Goal: Task Accomplishment & Management: Complete application form

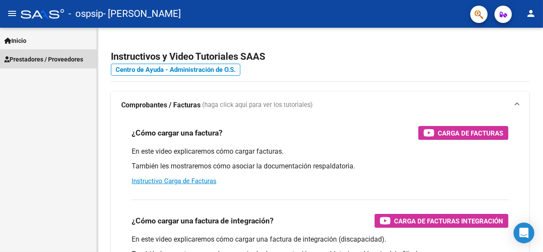
click at [59, 59] on span "Prestadores / Proveedores" at bounding box center [43, 60] width 79 height 10
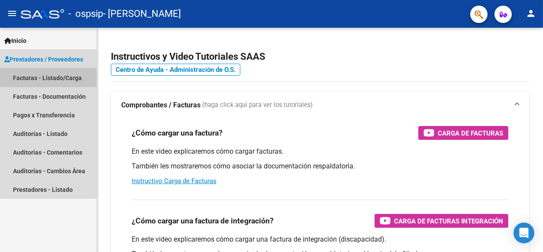
click at [67, 79] on link "Facturas - Listado/Carga" at bounding box center [48, 77] width 97 height 19
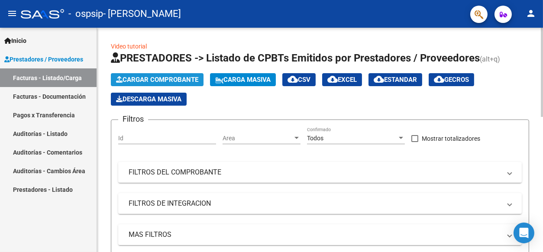
click at [177, 78] on span "Cargar Comprobante" at bounding box center [157, 80] width 82 height 8
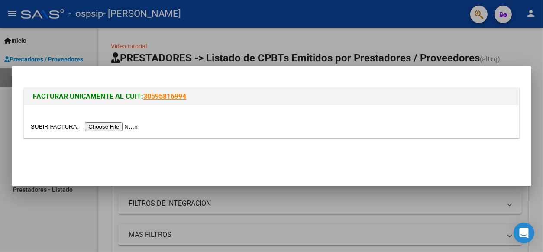
click at [140, 124] on input "file" at bounding box center [86, 126] width 110 height 9
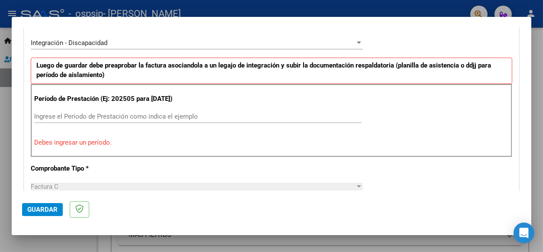
scroll to position [219, 0]
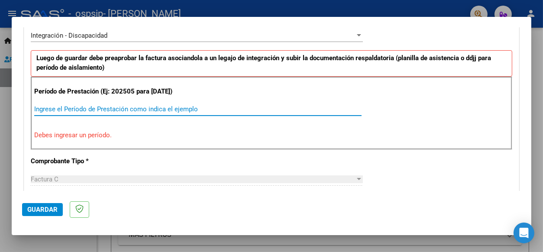
click at [112, 113] on input "Ingrese el Período de Prestación como indica el ejemplo" at bounding box center [197, 109] width 327 height 8
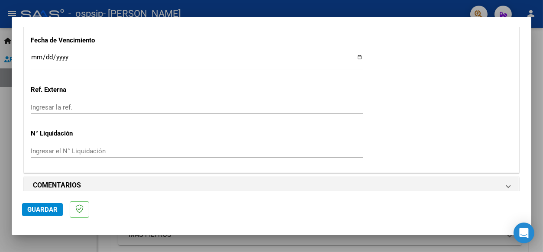
scroll to position [624, 0]
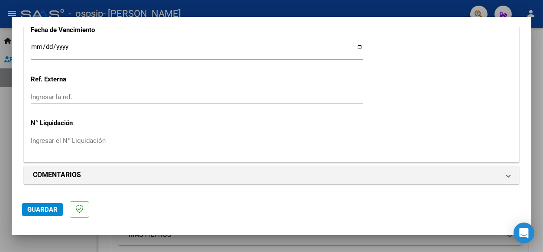
type input "202509"
click at [51, 208] on span "Guardar" at bounding box center [42, 210] width 30 height 8
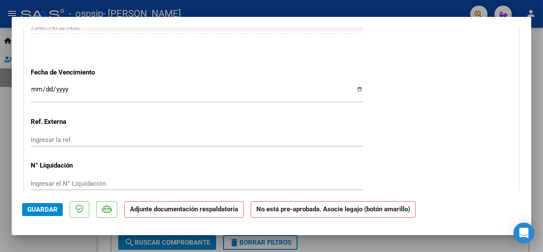
scroll to position [693, 0]
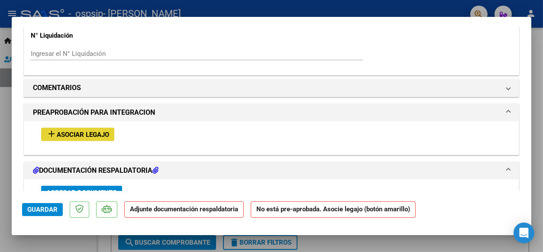
click at [103, 139] on span "Asociar Legajo" at bounding box center [83, 135] width 52 height 8
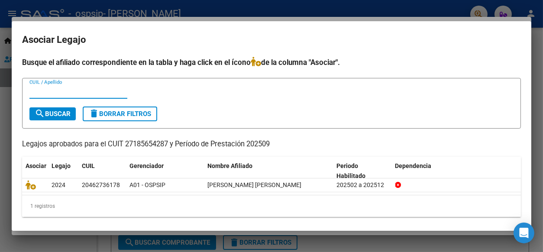
scroll to position [3, 0]
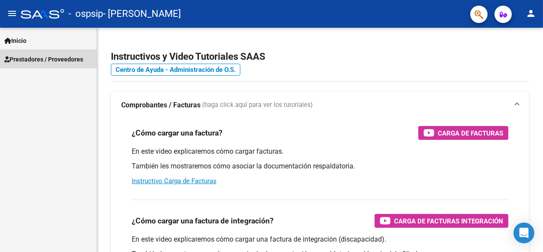
click at [65, 58] on span "Prestadores / Proveedores" at bounding box center [43, 60] width 79 height 10
click at [73, 55] on span "Prestadores / Proveedores" at bounding box center [43, 60] width 79 height 10
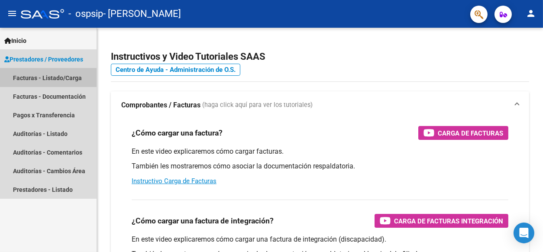
click at [67, 78] on link "Facturas - Listado/Carga" at bounding box center [48, 77] width 97 height 19
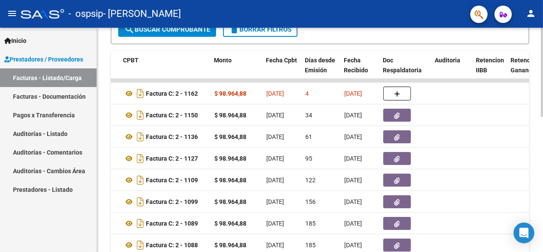
scroll to position [122, 0]
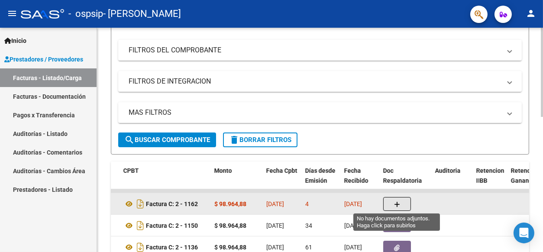
click at [396, 203] on icon "button" at bounding box center [397, 204] width 6 height 6
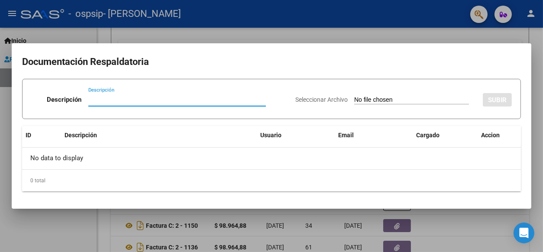
click at [105, 97] on input "Descripción" at bounding box center [177, 100] width 178 height 8
type input "Autorizacion"
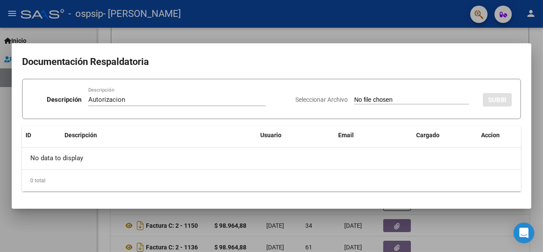
click at [374, 101] on input "Seleccionar Archivo" at bounding box center [411, 100] width 115 height 8
type input "C:\fakepath\Autorización [PERSON_NAME] 2025.pdf"
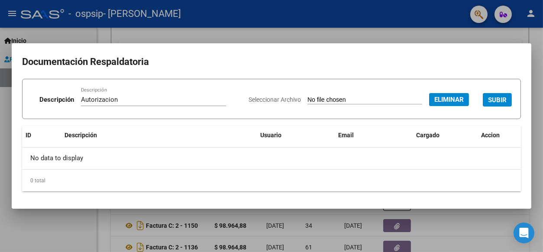
click at [496, 97] on span "SUBIR" at bounding box center [497, 100] width 19 height 8
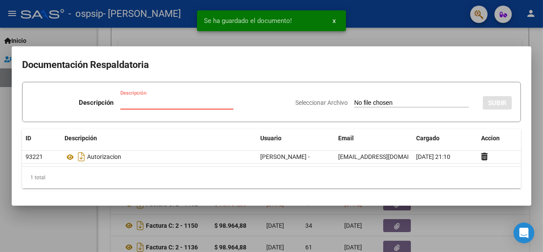
click at [135, 103] on input "Descripción" at bounding box center [176, 103] width 113 height 8
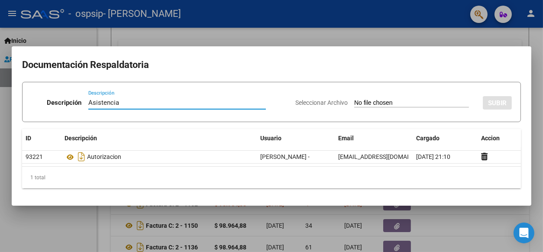
type input "Asistencia"
click at [325, 101] on span "Seleccionar Archivo" at bounding box center [321, 102] width 52 height 7
click at [354, 101] on input "Seleccionar Archivo" at bounding box center [411, 103] width 115 height 8
click at [328, 102] on span "Seleccionar Archivo" at bounding box center [321, 102] width 52 height 7
click at [354, 102] on input "Seleccionar Archivo" at bounding box center [411, 103] width 115 height 8
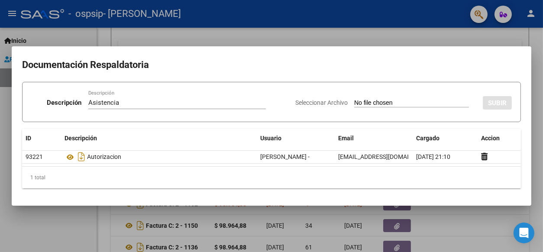
type input "C:\fakepath\Asistencia [PERSON_NAME] 9-25.pdf"
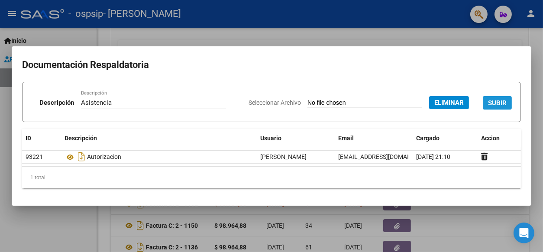
click at [496, 103] on span "SUBIR" at bounding box center [497, 103] width 19 height 8
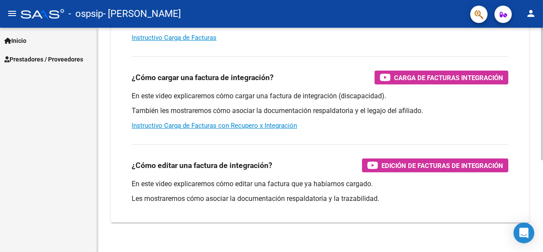
scroll to position [155, 0]
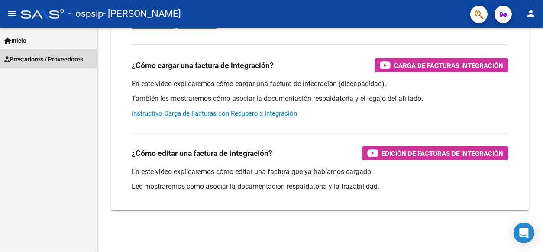
click at [55, 58] on span "Prestadores / Proveedores" at bounding box center [43, 60] width 79 height 10
click at [47, 58] on span "Prestadores / Proveedores" at bounding box center [43, 60] width 79 height 10
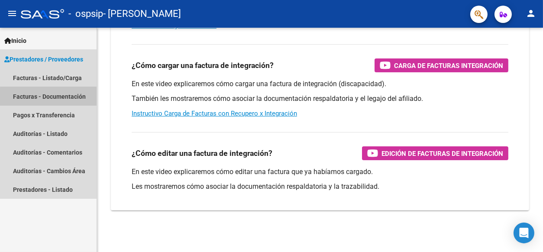
click at [58, 97] on link "Facturas - Documentación" at bounding box center [48, 96] width 97 height 19
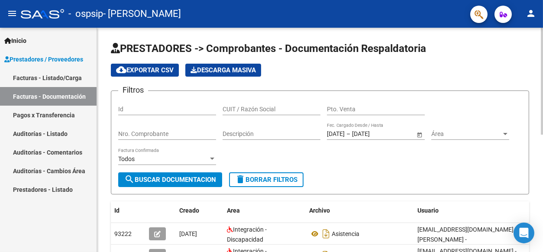
scroll to position [246, 0]
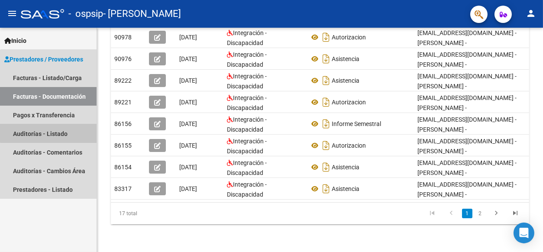
click at [57, 130] on link "Auditorías - Listado" at bounding box center [48, 133] width 97 height 19
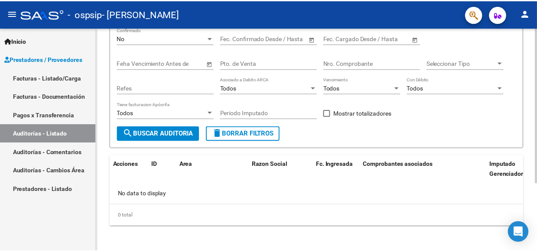
scroll to position [98, 0]
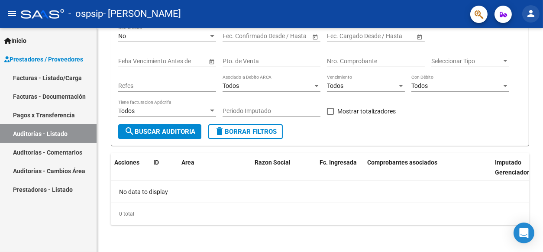
click at [530, 13] on mat-icon "person" at bounding box center [531, 13] width 10 height 10
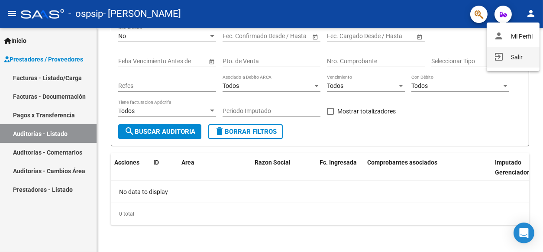
click at [512, 56] on button "exit_to_app Salir" at bounding box center [513, 57] width 53 height 21
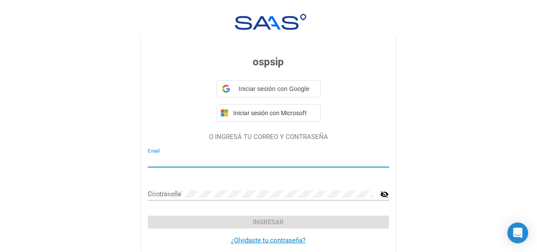
type input "[EMAIL_ADDRESS][DOMAIN_NAME]"
